Goal: Check status: Check status

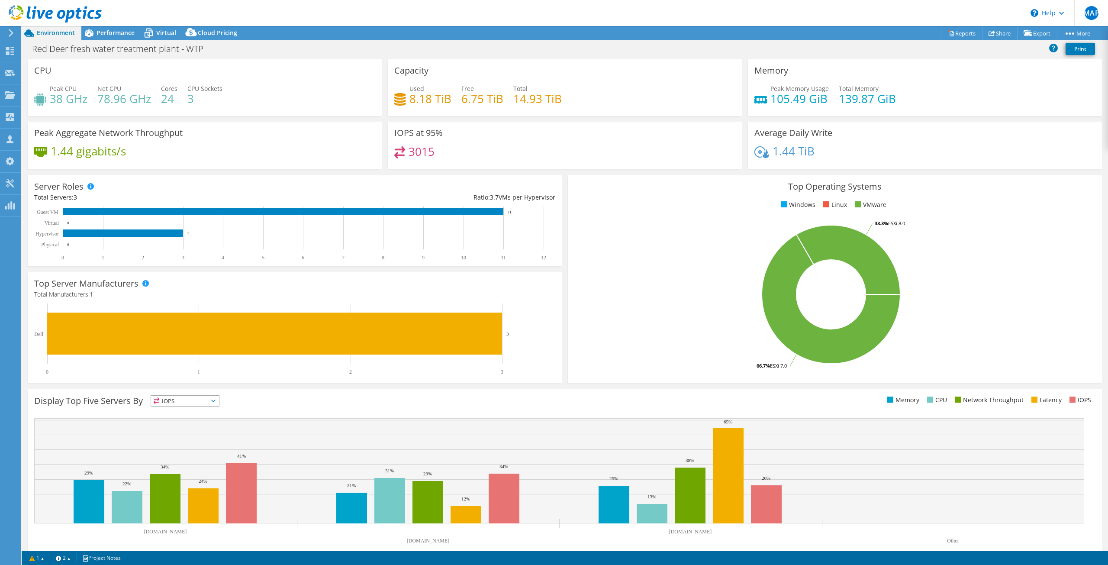
select select "USD"
click at [851, 33] on div "Project Actions Project Actions Reports Share Export vSAN ReadyNode Sizer" at bounding box center [565, 33] width 1086 height 14
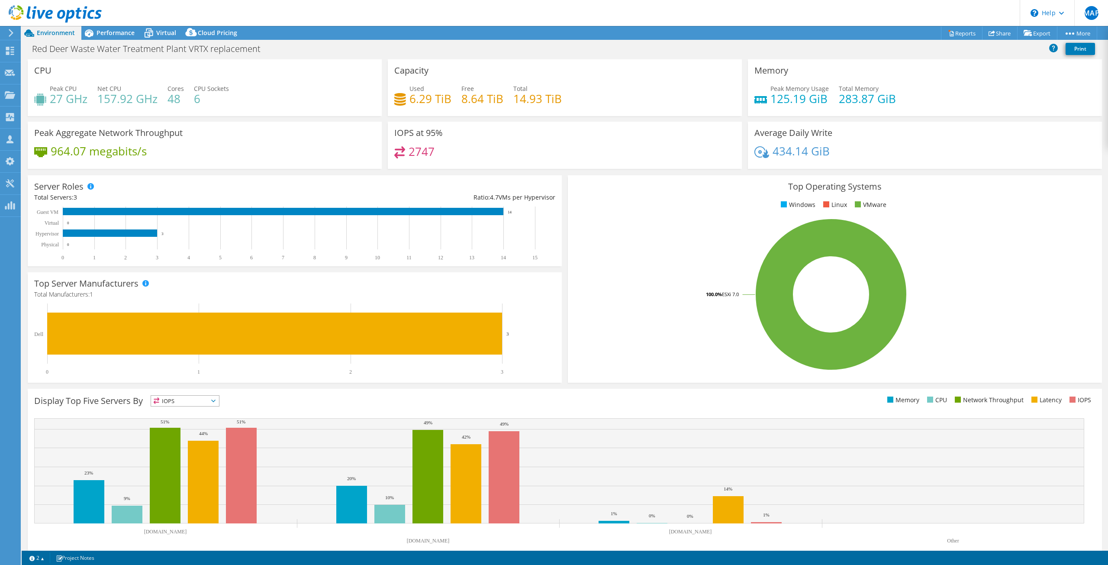
select select "USD"
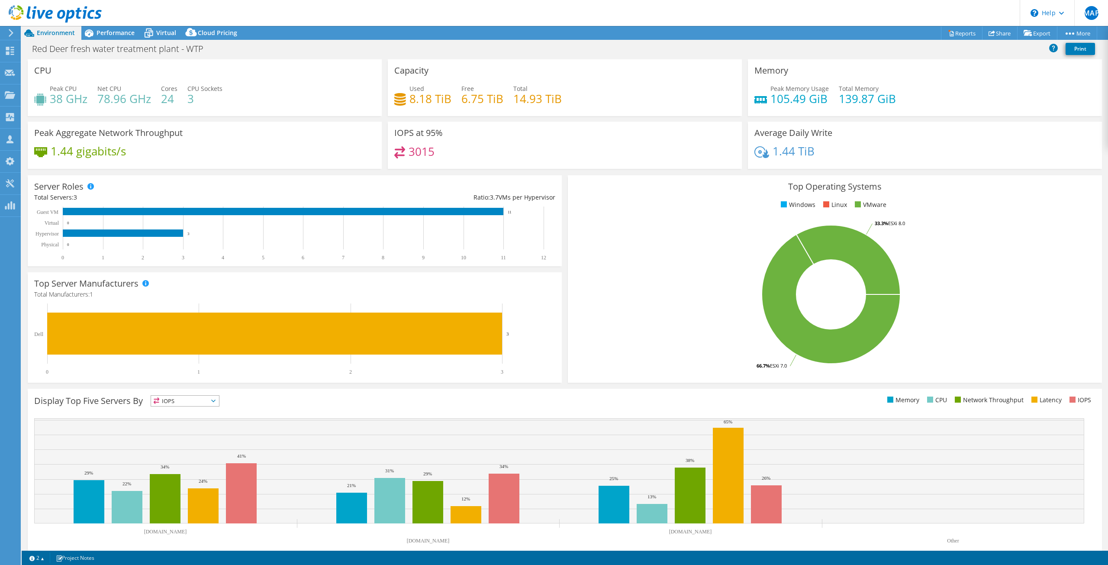
select select "USD"
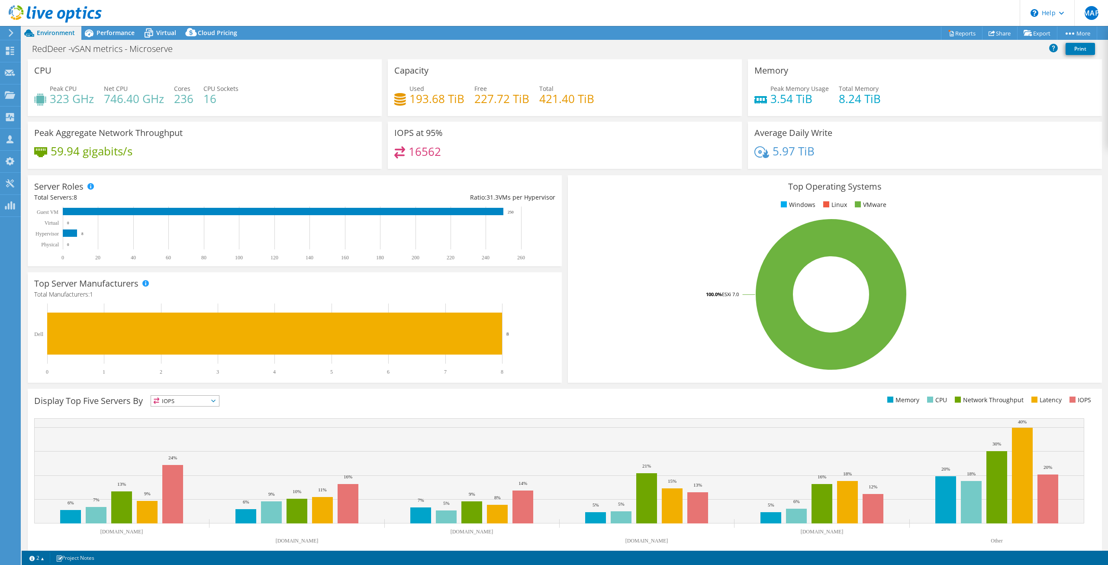
select select "USD"
